Goal: Information Seeking & Learning: Learn about a topic

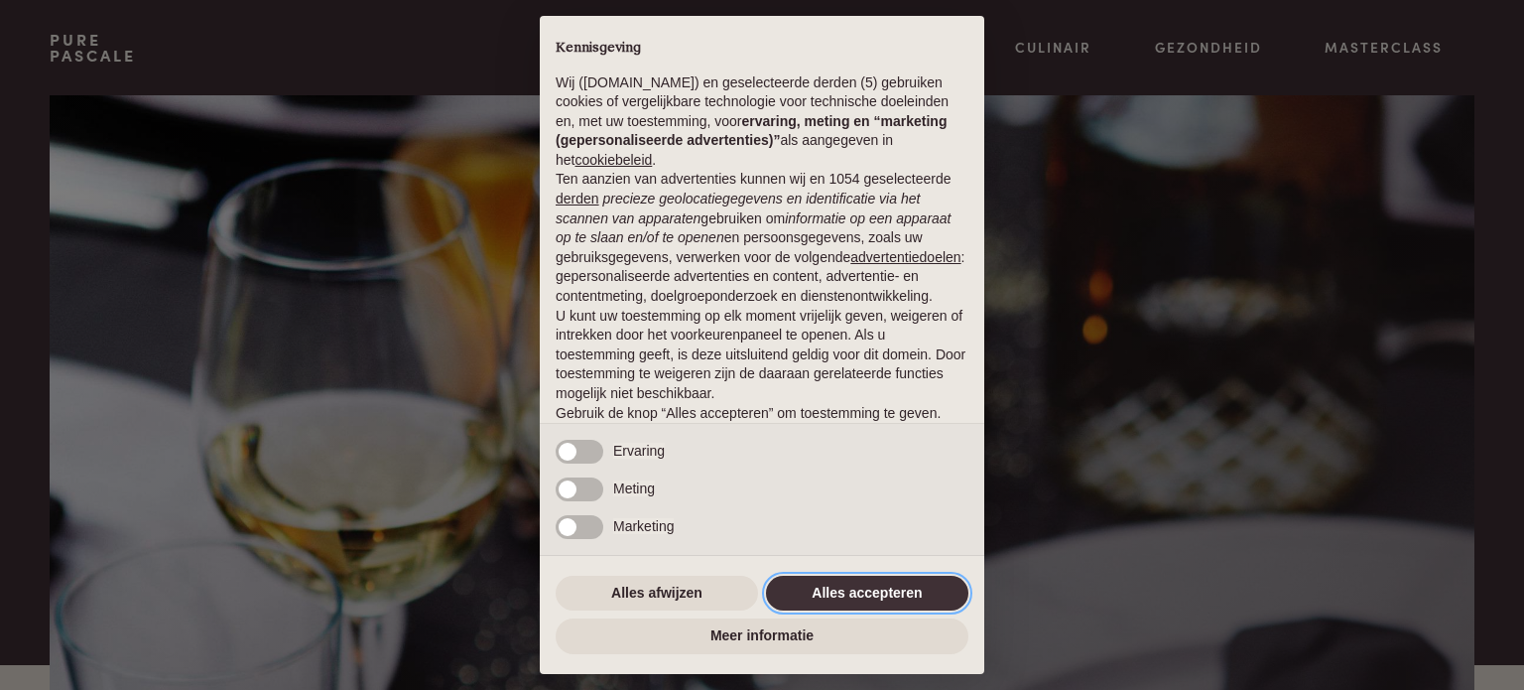
click at [847, 586] on button "Alles accepteren" at bounding box center [867, 594] width 202 height 36
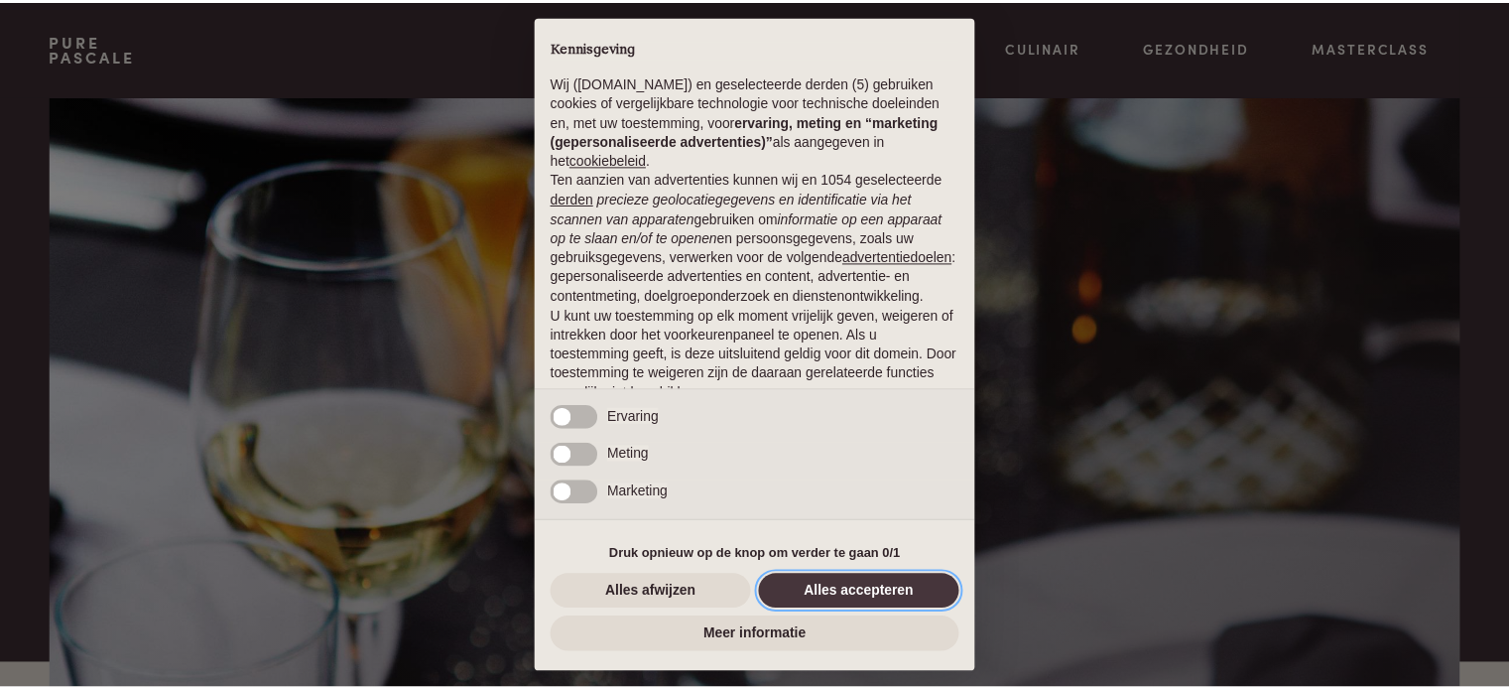
scroll to position [107, 0]
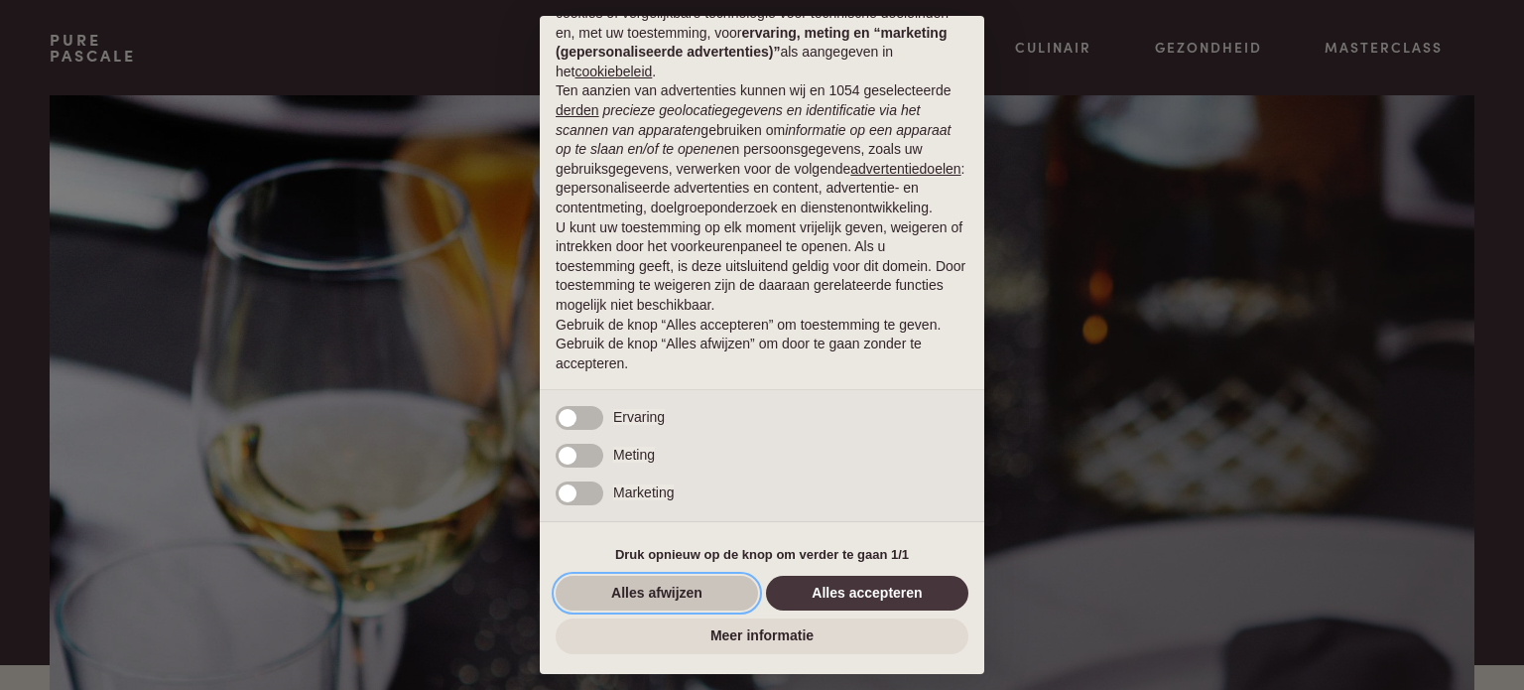
click at [700, 597] on button "Alles afwijzen" at bounding box center [657, 594] width 202 height 36
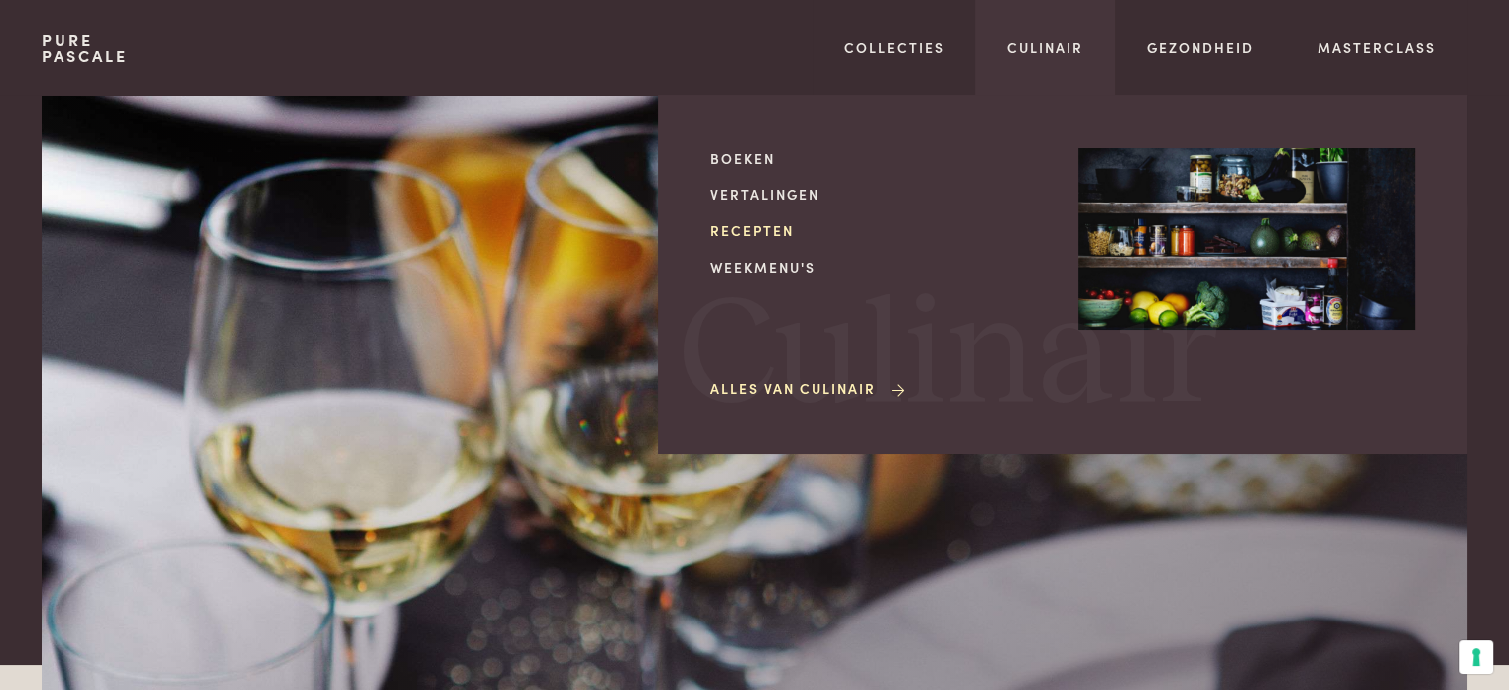
click at [755, 230] on link "Recepten" at bounding box center [879, 230] width 336 height 21
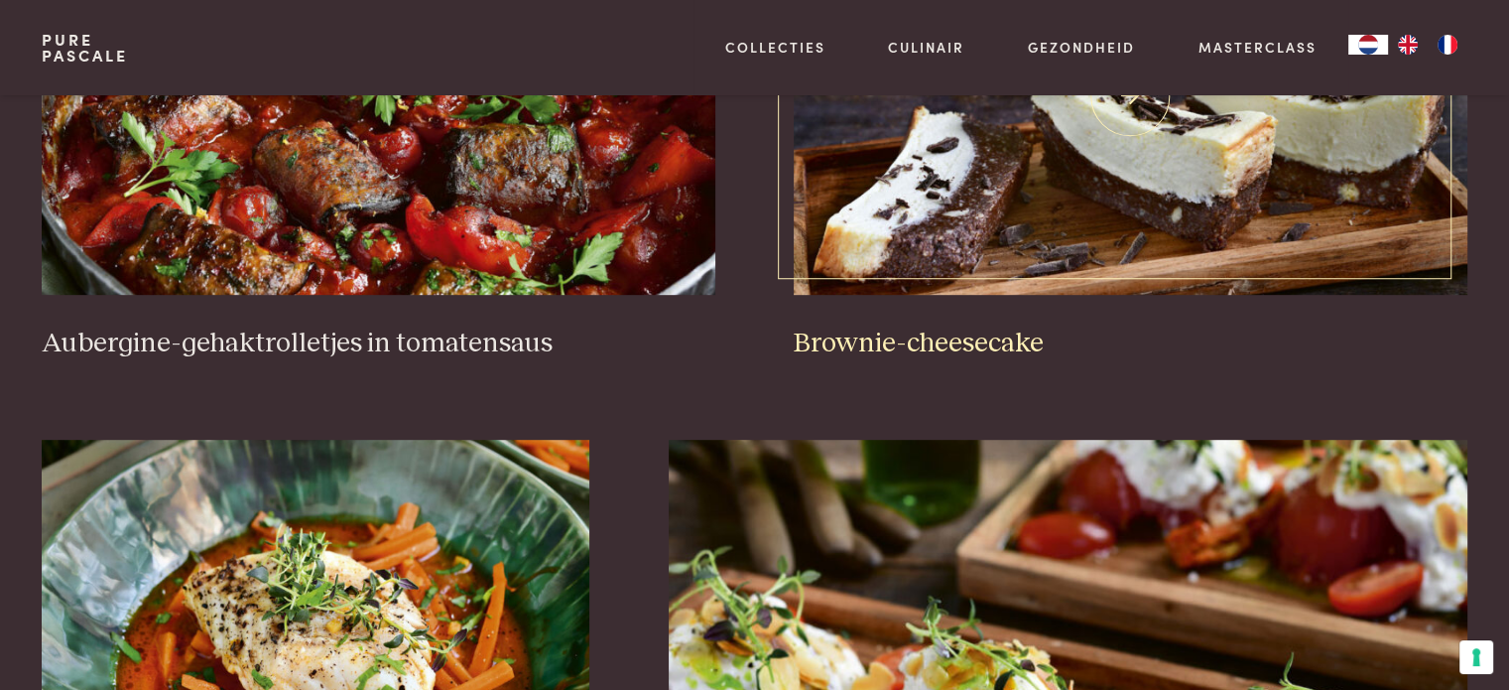
scroll to position [1024, 0]
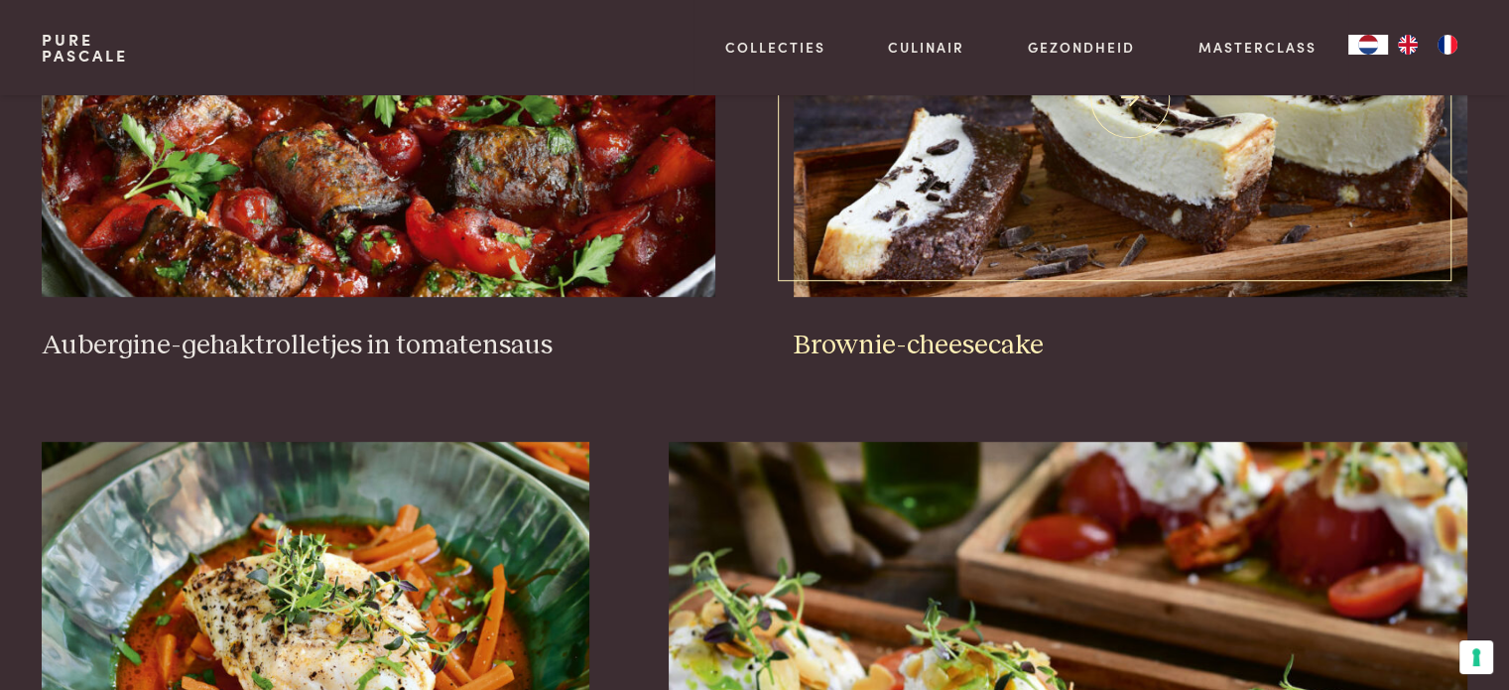
click at [903, 339] on h3 "Brownie-cheesecake" at bounding box center [1130, 345] width 673 height 35
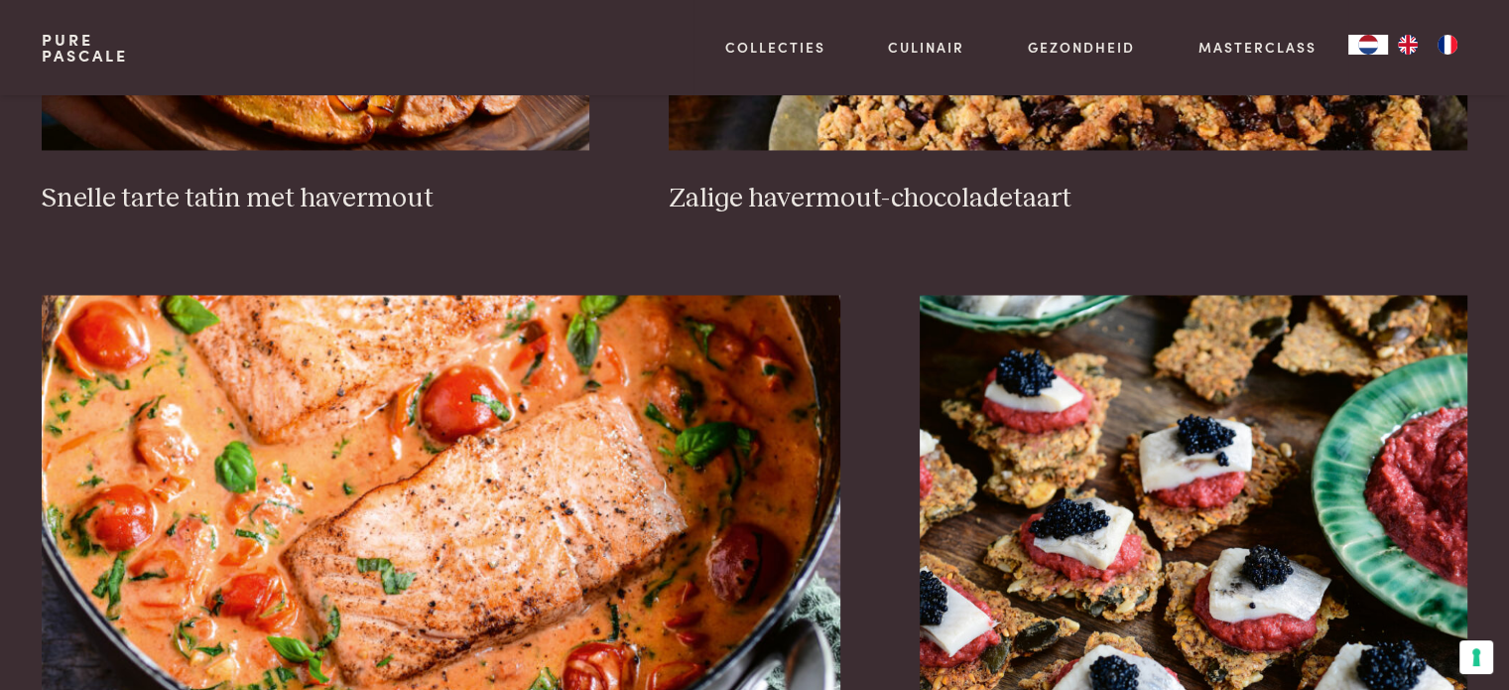
scroll to position [3370, 0]
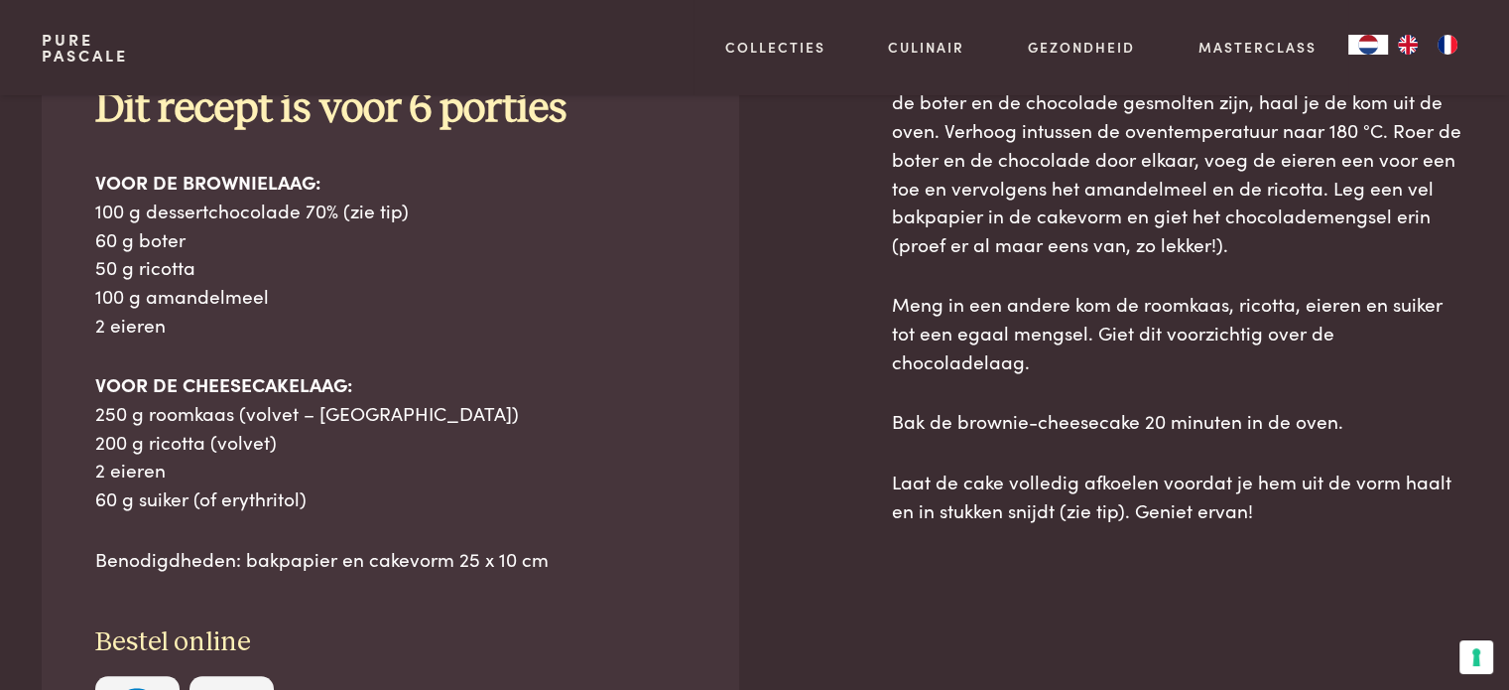
scroll to position [996, 0]
